Goal: Communication & Community: Answer question/provide support

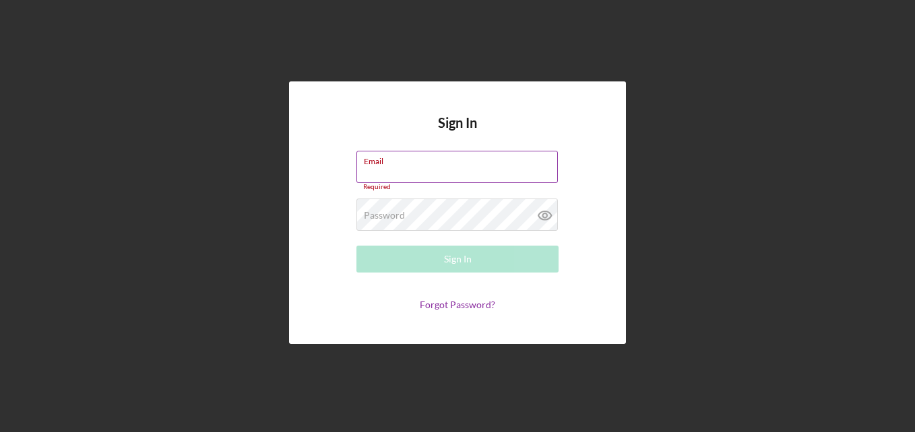
paste input "[EMAIL_ADDRESS][DOMAIN_NAME]"
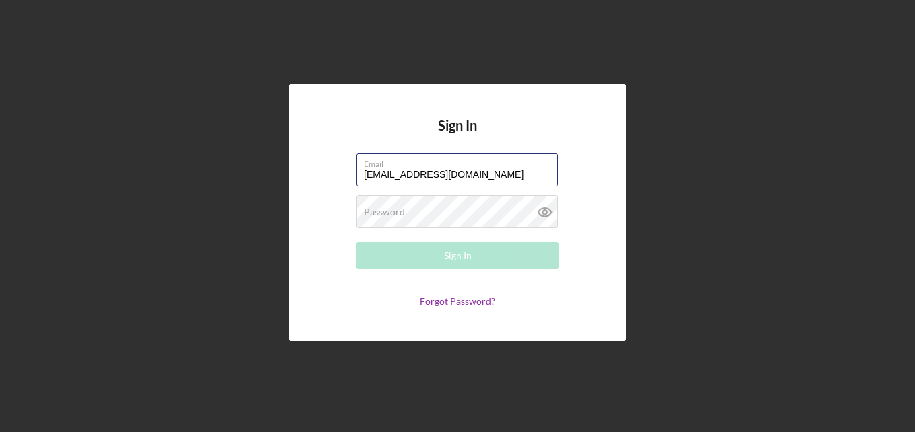
type input "[EMAIL_ADDRESS][DOMAIN_NAME]"
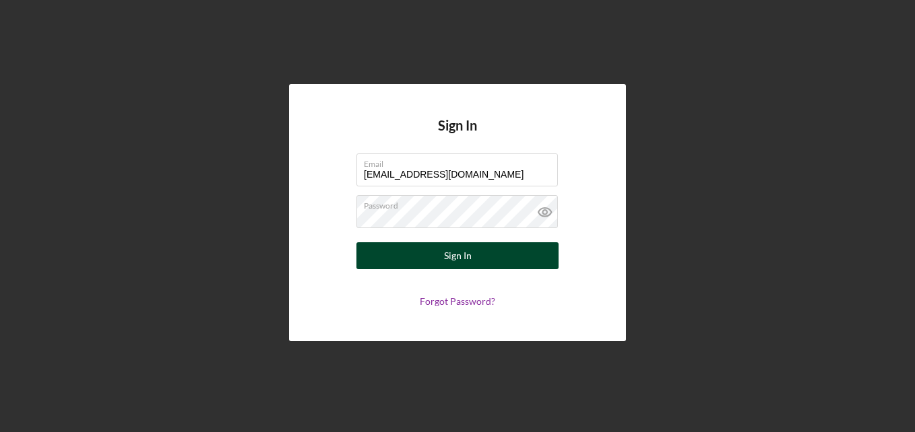
click at [468, 259] on div "Sign In" at bounding box center [458, 256] width 28 height 27
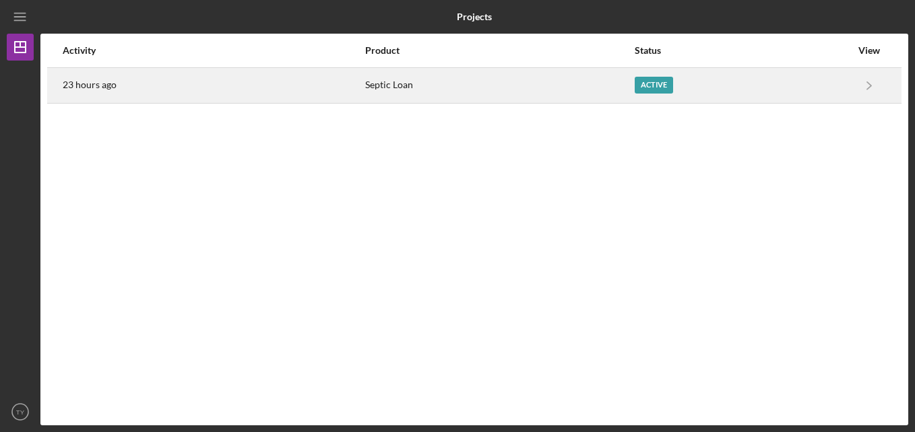
click at [666, 77] on div "Active" at bounding box center [654, 85] width 38 height 17
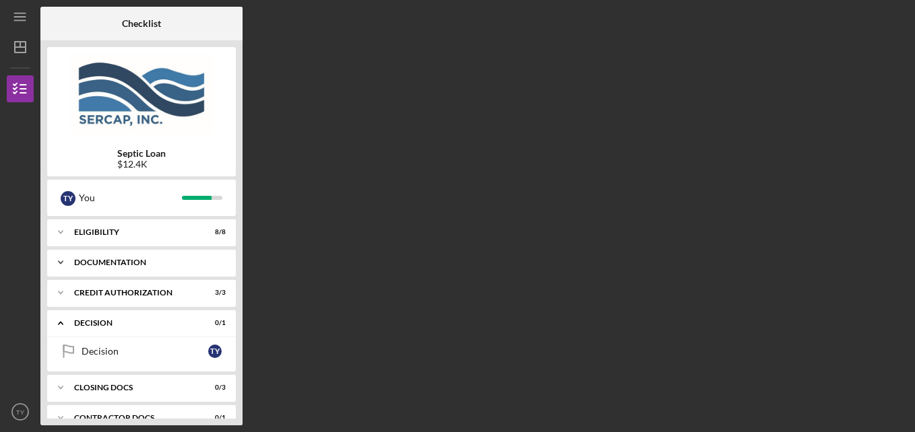
click at [63, 256] on icon "Icon/Expander" at bounding box center [60, 262] width 27 height 27
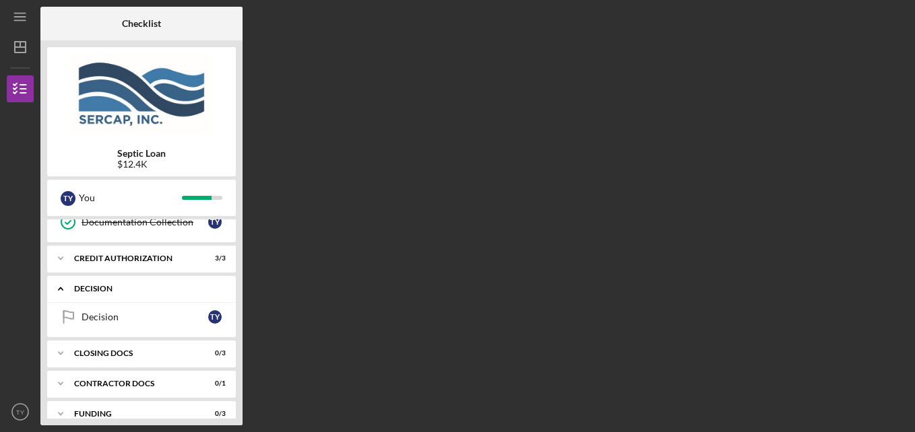
scroll to position [354, 0]
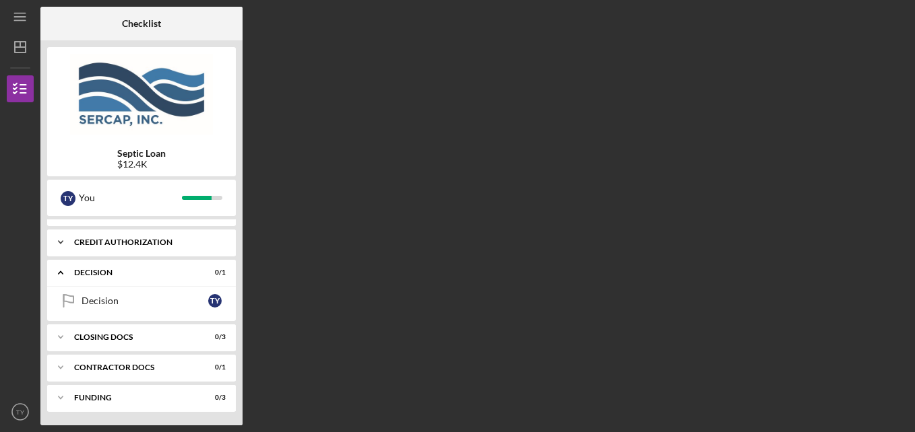
click at [63, 245] on icon "Icon/Expander" at bounding box center [60, 242] width 27 height 27
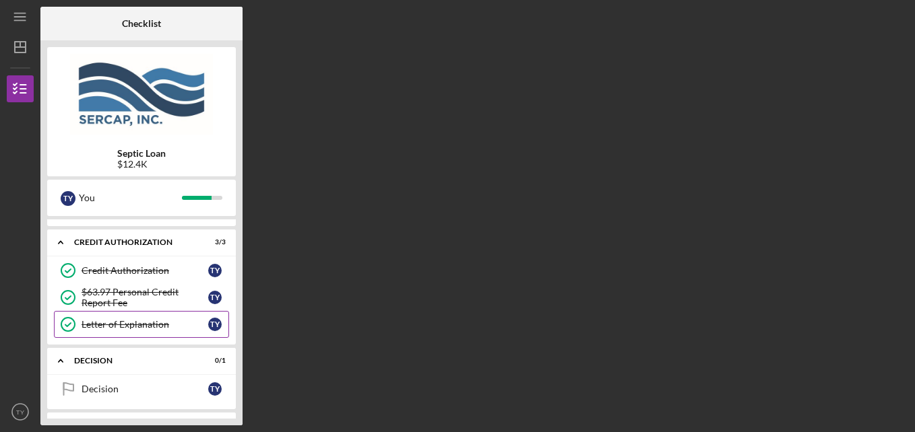
click at [98, 322] on div "Letter of Explanation" at bounding box center [145, 324] width 127 height 11
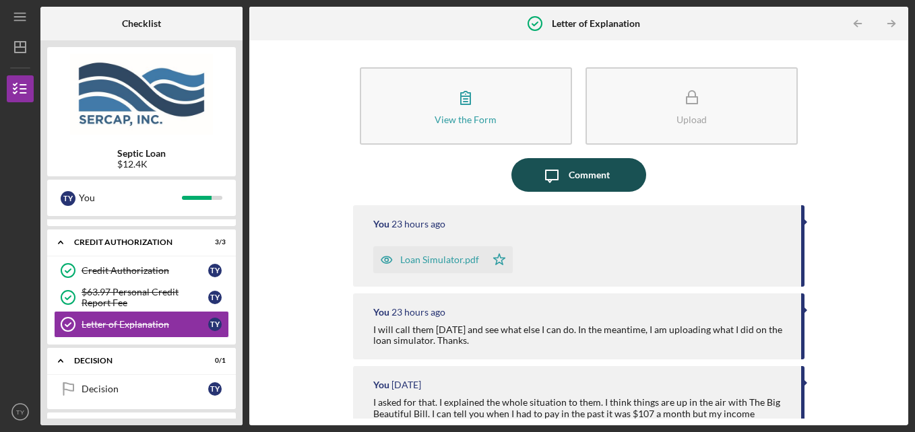
click at [588, 188] on div "Comment" at bounding box center [589, 175] width 41 height 34
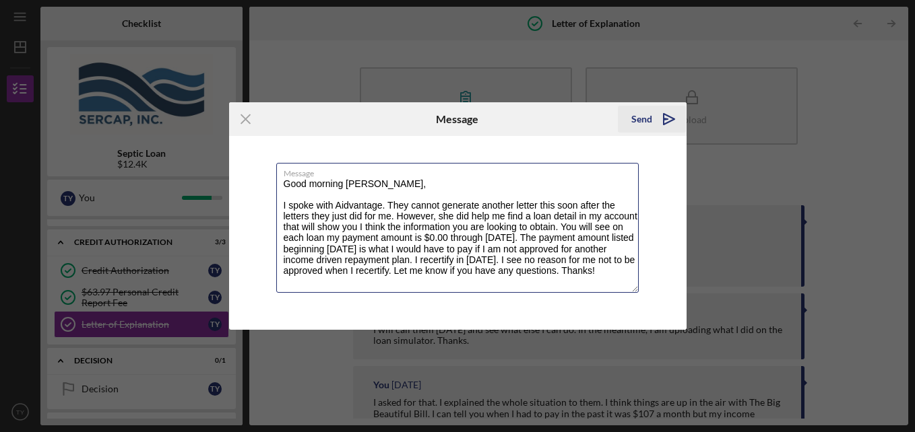
type textarea "Good morning [PERSON_NAME], I spoke with Aidvantage. They cannot generate anoth…"
click at [651, 116] on div "Send" at bounding box center [641, 119] width 21 height 27
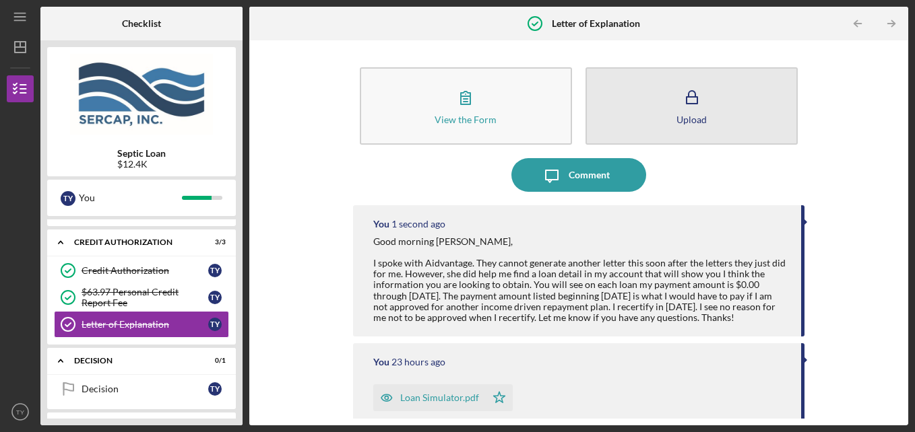
click at [675, 107] on icon "button" at bounding box center [692, 98] width 34 height 34
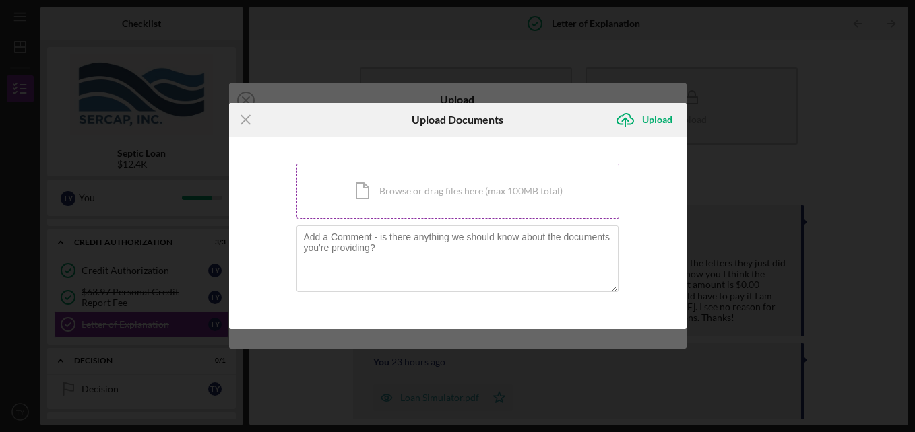
click at [447, 193] on div "Icon/Document Browse or drag files here (max 100MB total) Tap to choose files o…" at bounding box center [457, 191] width 323 height 55
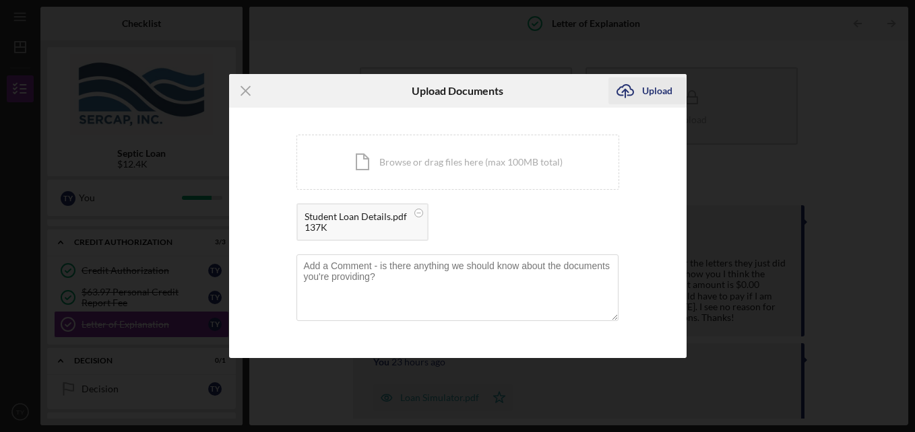
click at [651, 86] on div "Upload" at bounding box center [657, 90] width 30 height 27
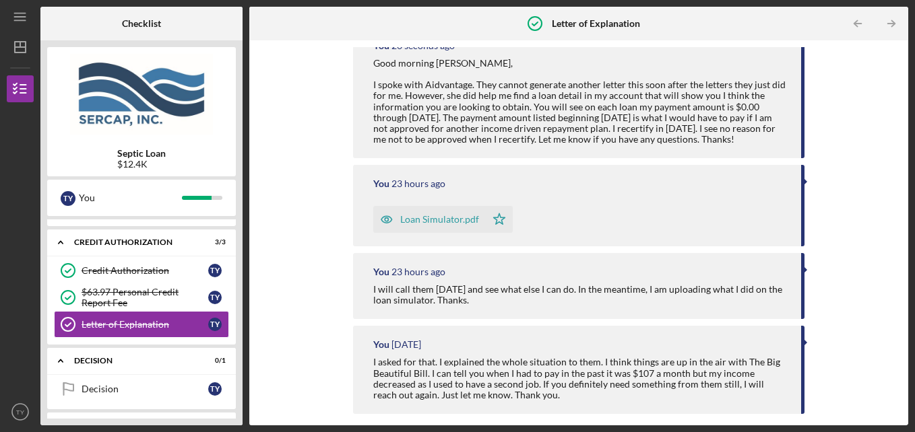
scroll to position [67, 0]
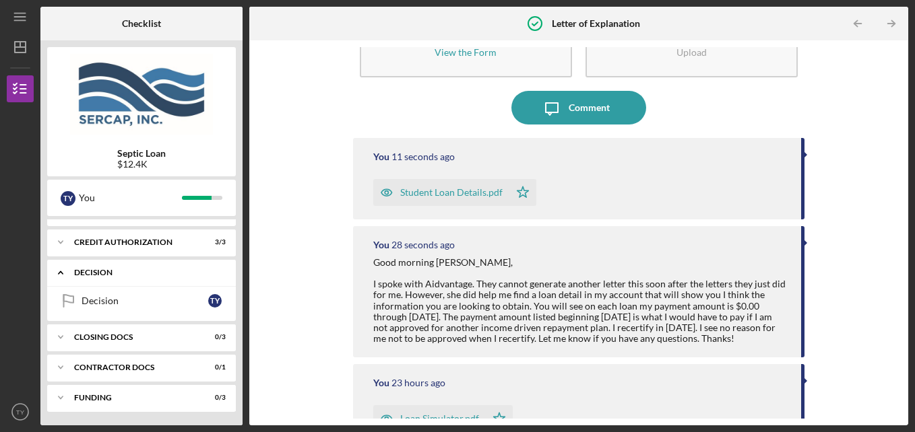
click at [60, 274] on icon "Icon/Expander" at bounding box center [60, 272] width 27 height 27
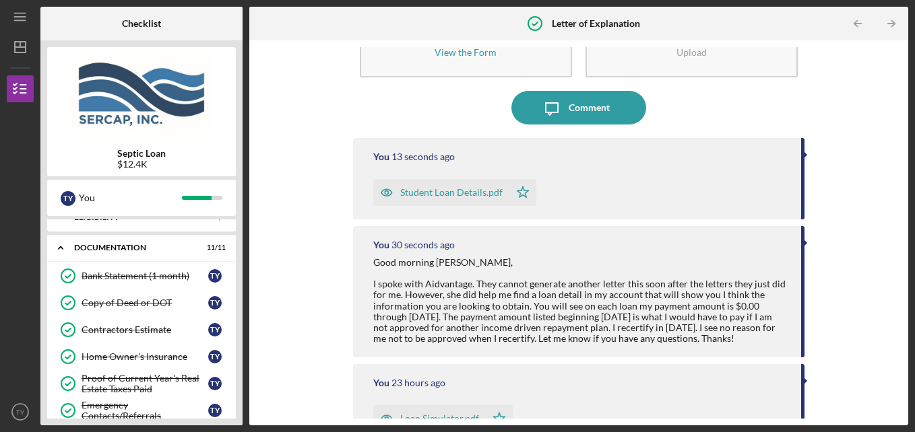
scroll to position [0, 0]
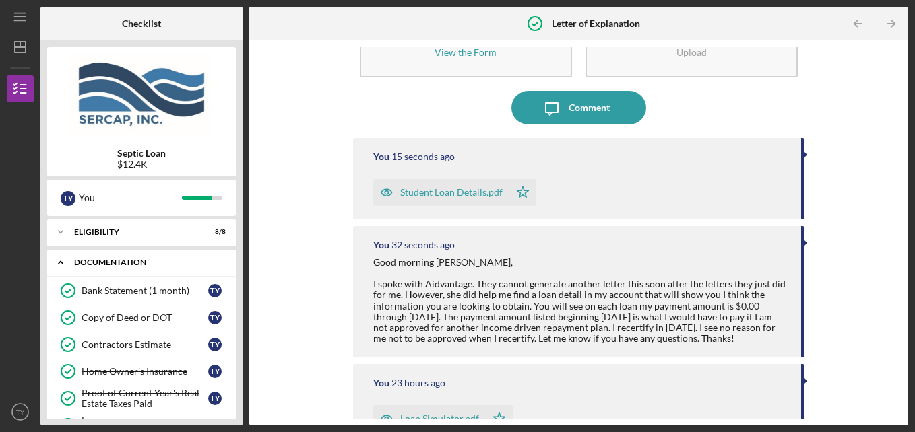
click at [59, 260] on icon "Icon/Expander" at bounding box center [60, 262] width 27 height 27
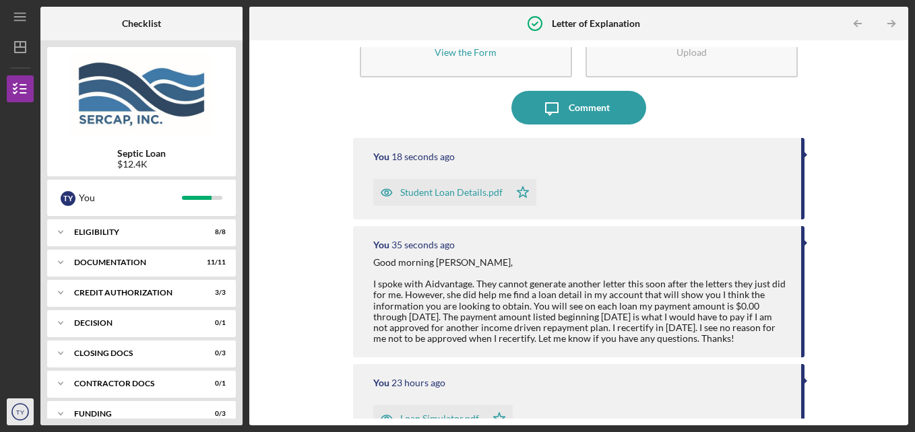
click at [19, 409] on text "TY" at bounding box center [20, 412] width 9 height 7
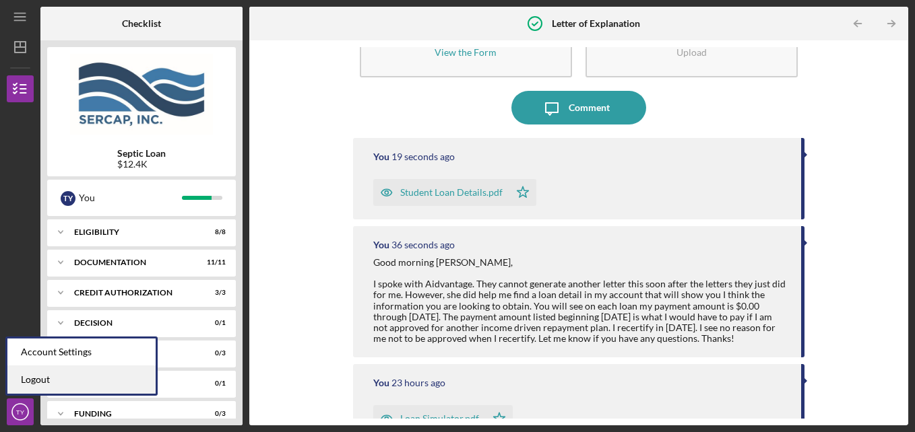
click at [24, 381] on link "Logout" at bounding box center [81, 380] width 148 height 28
